Goal: Task Accomplishment & Management: Manage account settings

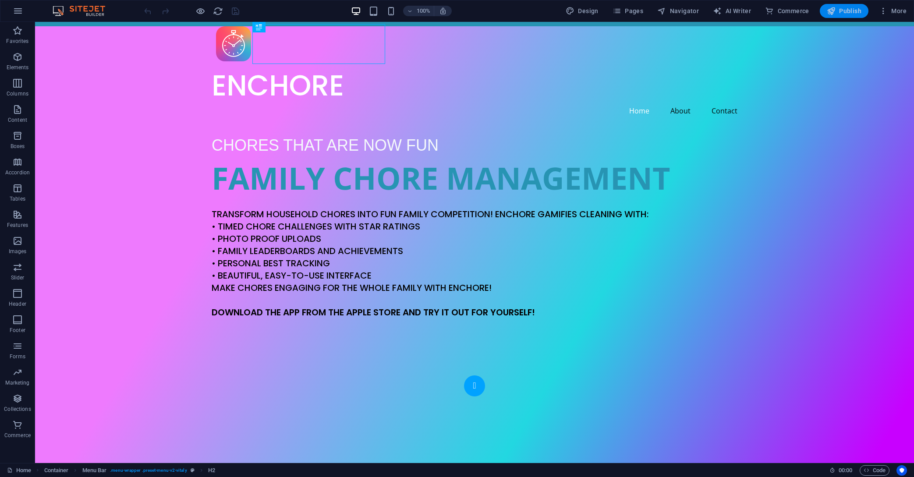
click at [852, 8] on span "Publish" at bounding box center [843, 11] width 35 height 9
click at [633, 10] on span "Pages" at bounding box center [627, 11] width 31 height 9
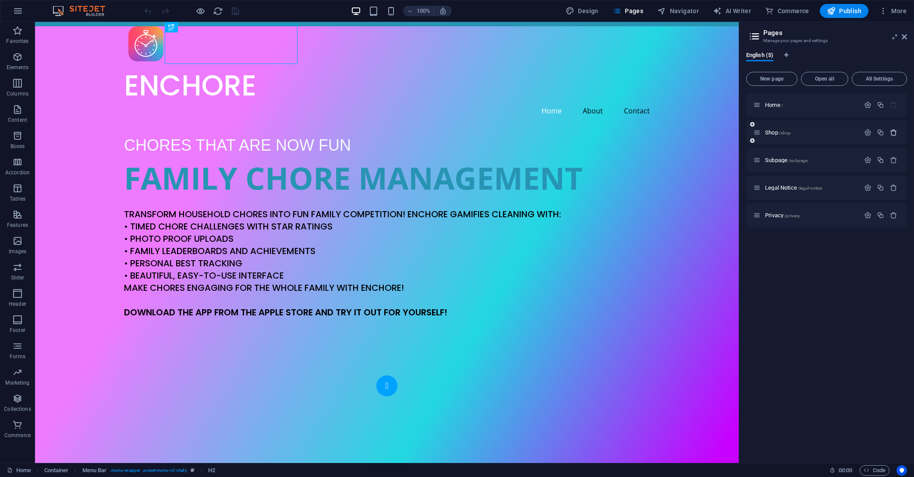
click at [893, 131] on icon "button" at bounding box center [893, 132] width 7 height 7
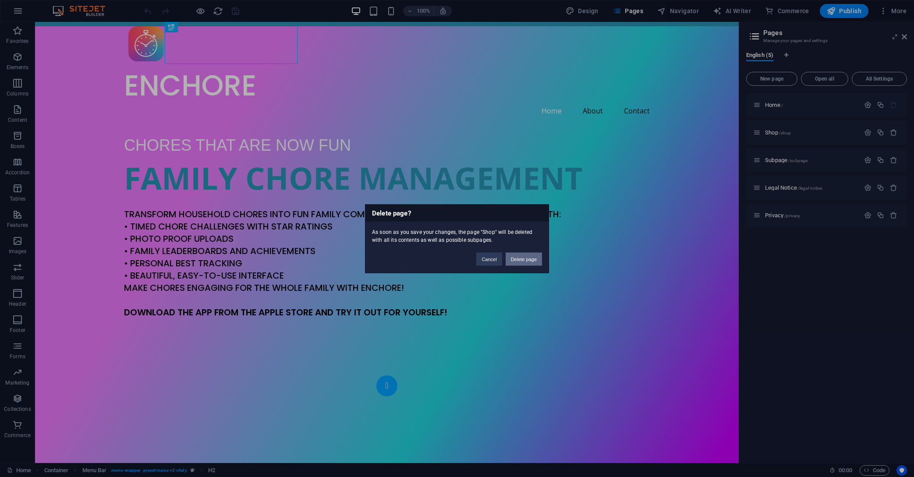
click at [516, 257] on button "Delete page" at bounding box center [523, 258] width 36 height 13
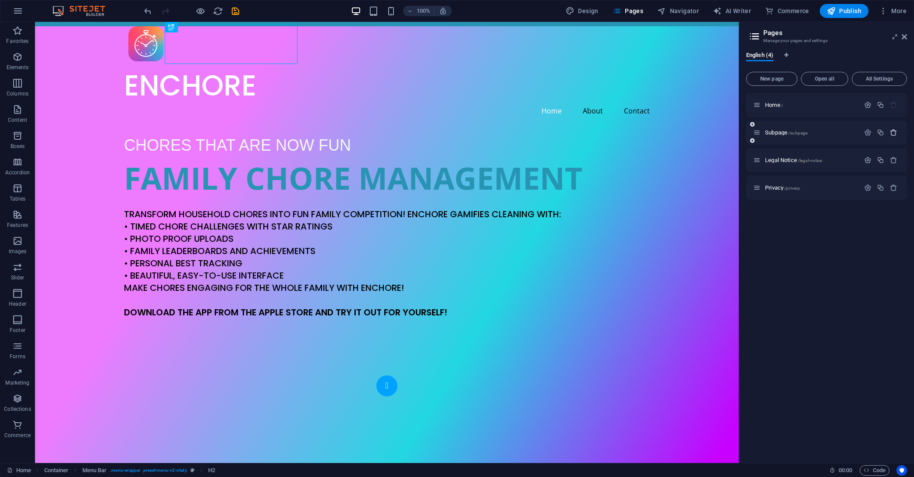
click at [892, 131] on icon "button" at bounding box center [893, 132] width 7 height 7
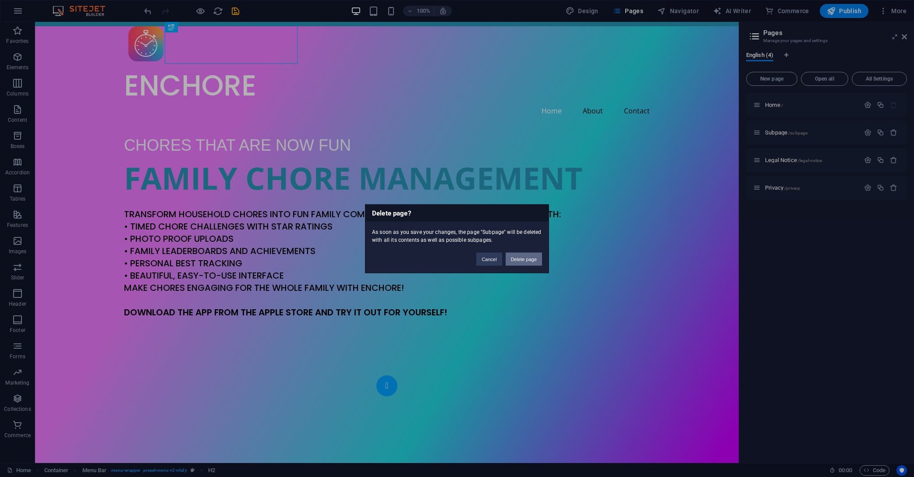
click at [530, 261] on button "Delete page" at bounding box center [523, 258] width 36 height 13
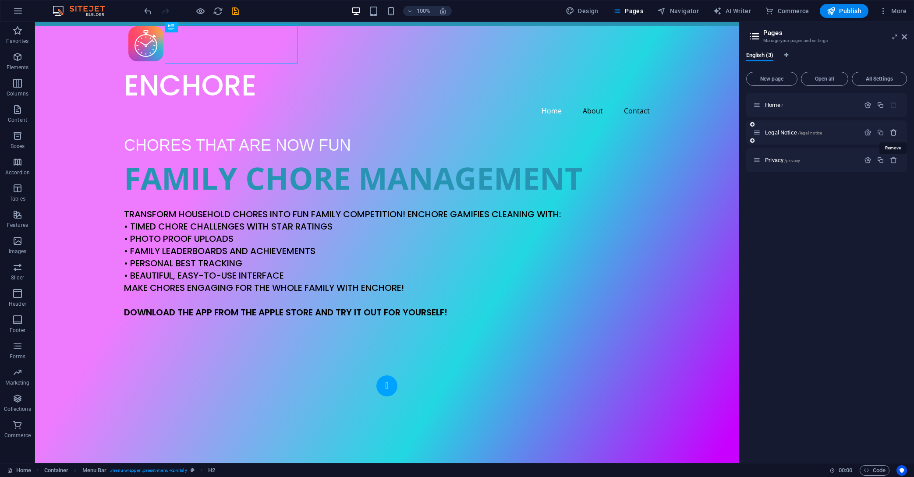
click at [892, 131] on icon "button" at bounding box center [893, 132] width 7 height 7
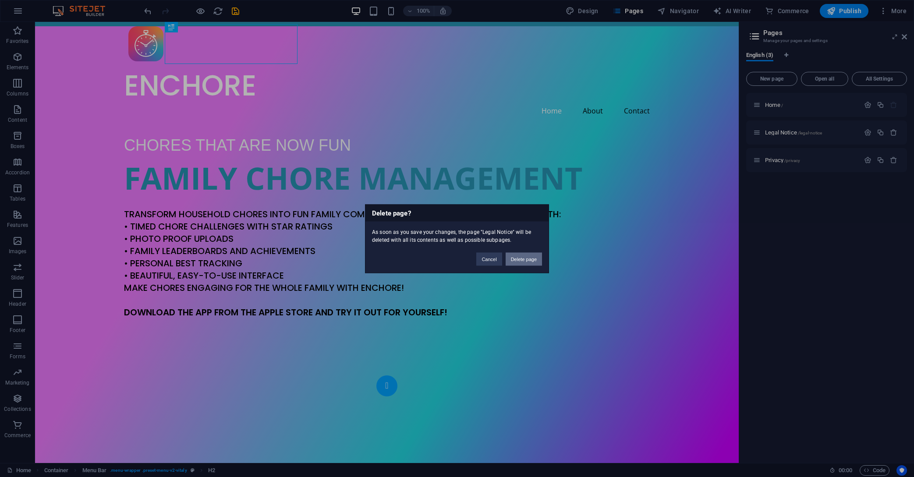
click at [520, 259] on button "Delete page" at bounding box center [523, 258] width 36 height 13
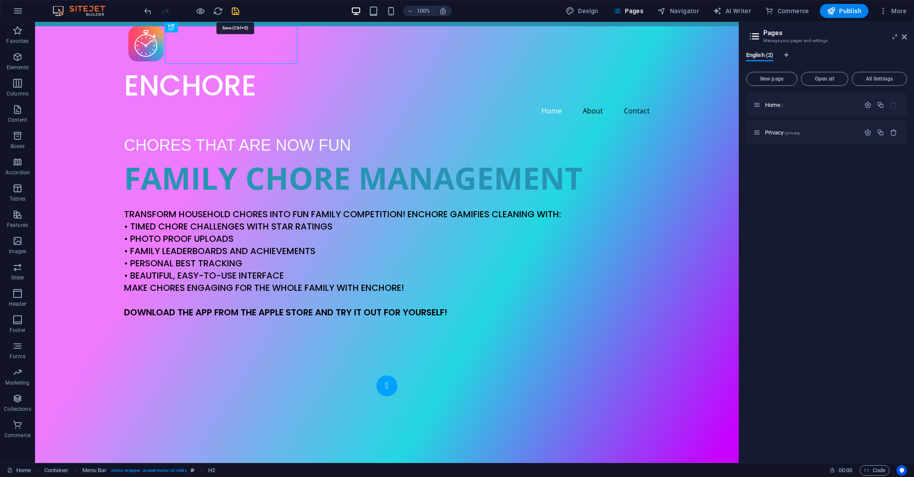
click at [237, 11] on icon "save" at bounding box center [235, 11] width 10 height 10
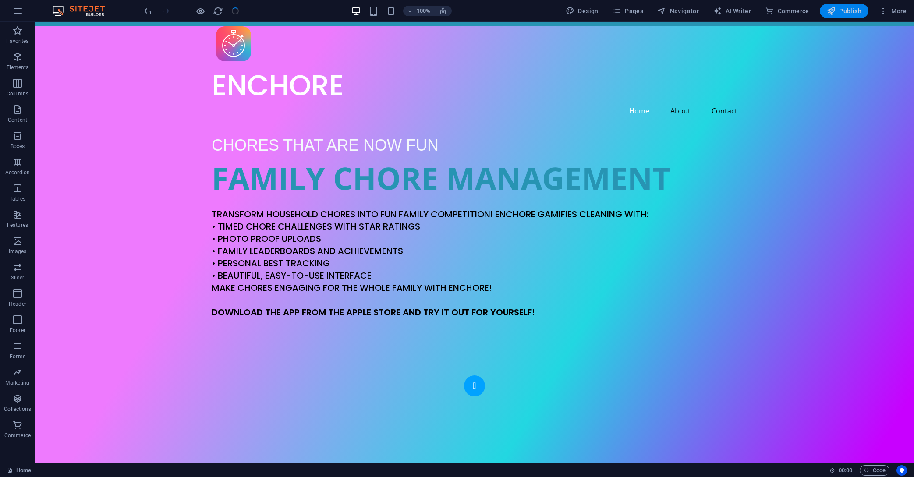
click at [846, 10] on span "Publish" at bounding box center [843, 11] width 35 height 9
